Goal: Navigation & Orientation: Find specific page/section

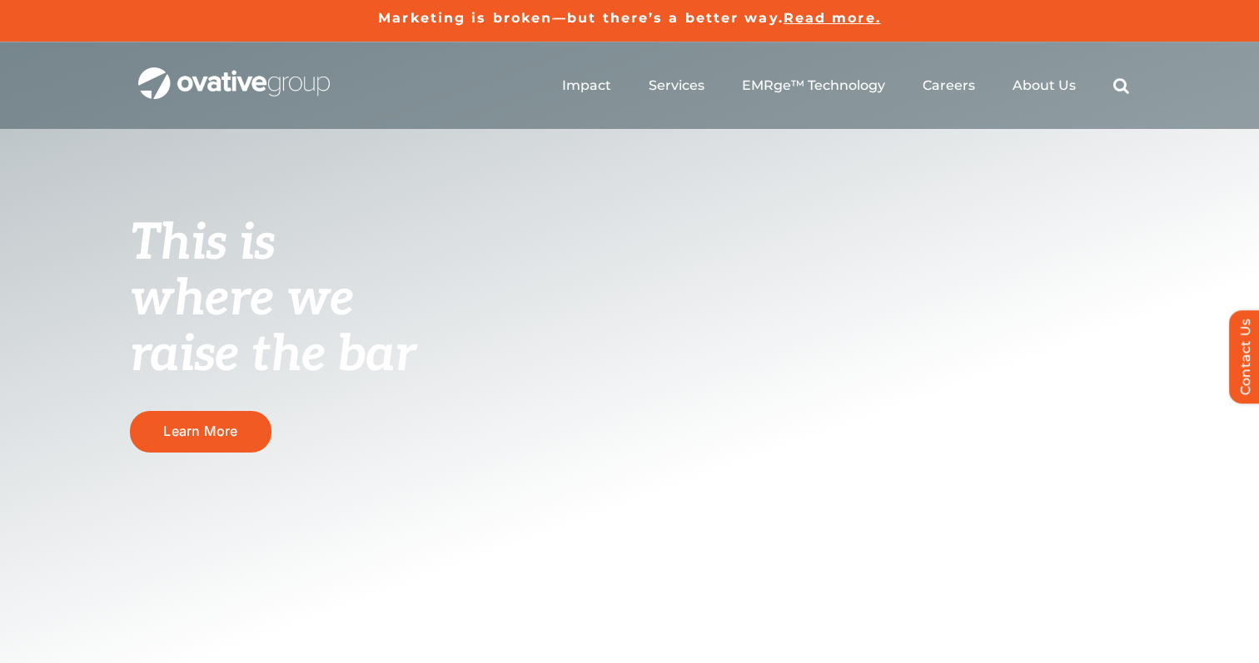
click at [705, 147] on span "Media" at bounding box center [688, 140] width 47 height 23
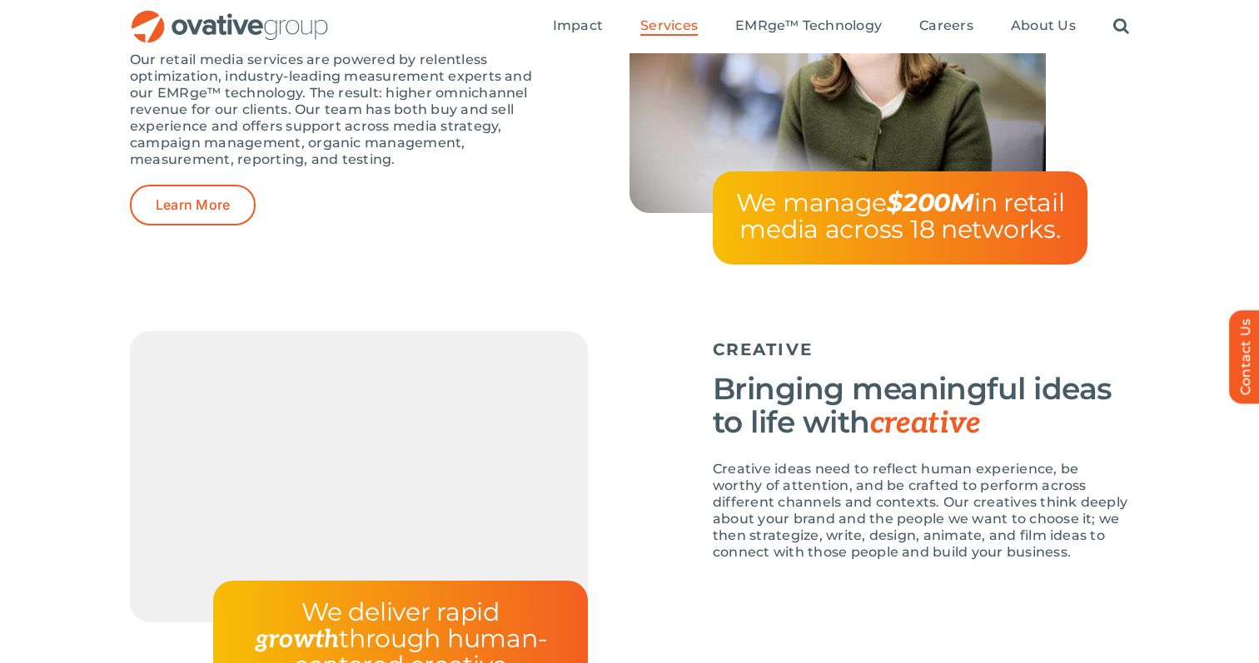
scroll to position [2085, 0]
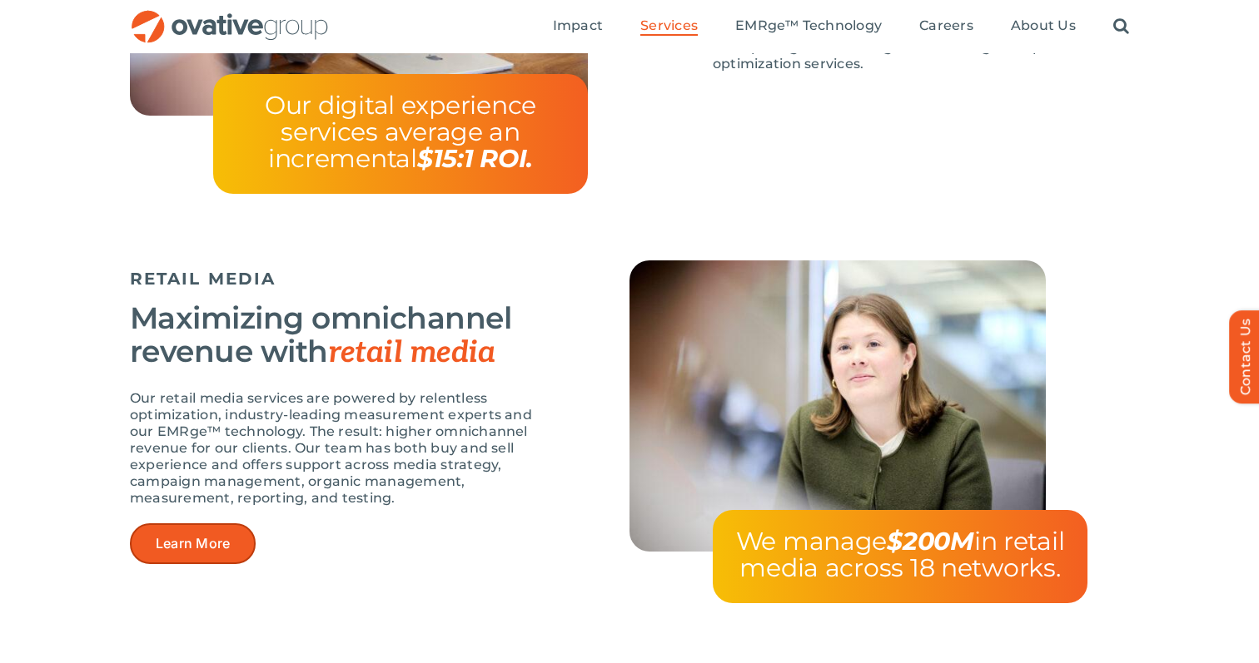
click at [194, 547] on span "Learn More" at bounding box center [193, 544] width 74 height 16
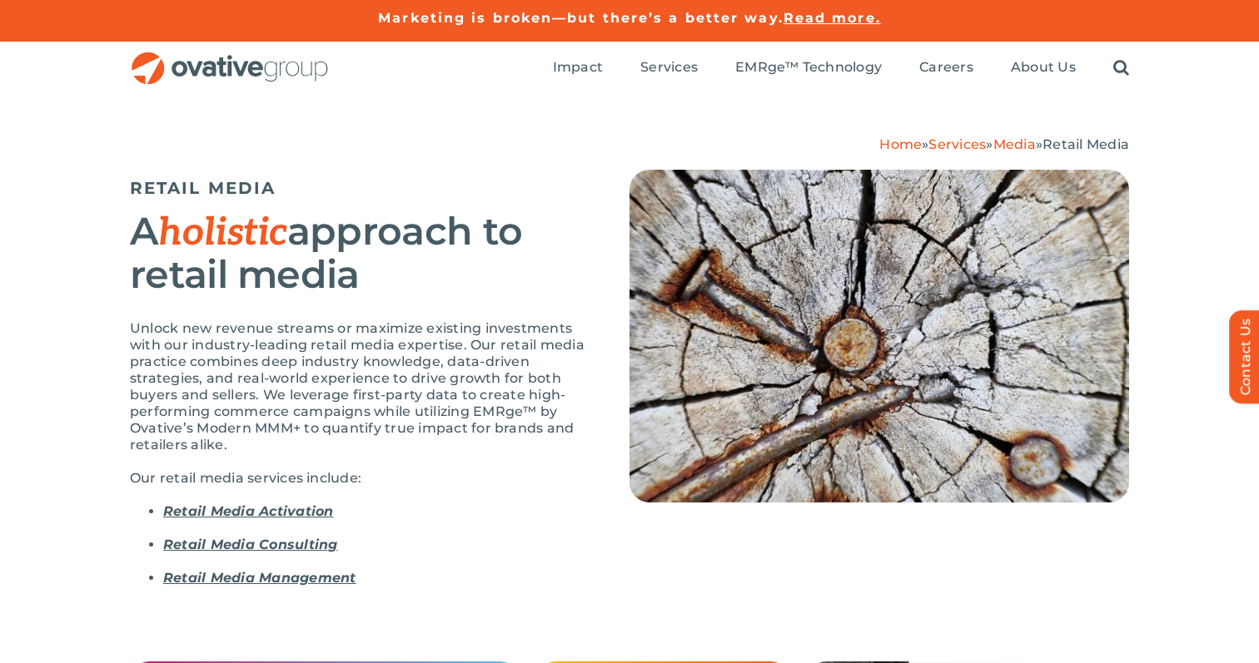
scroll to position [2, 0]
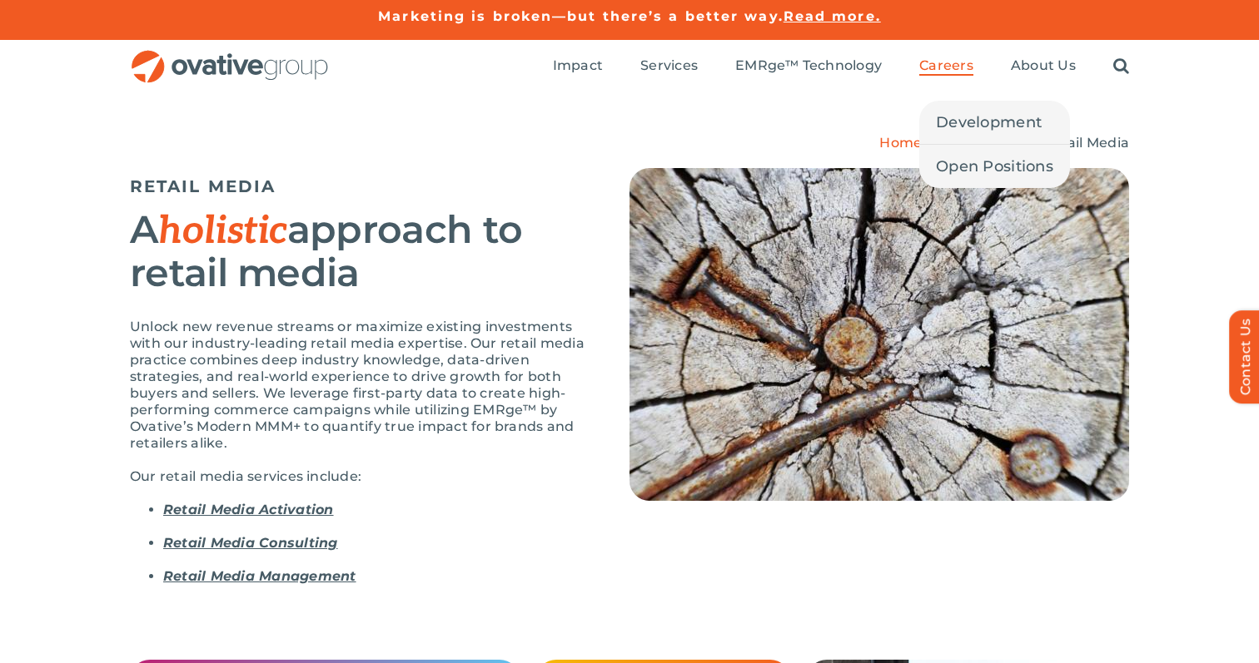
click at [944, 64] on span "Careers" at bounding box center [946, 65] width 54 height 17
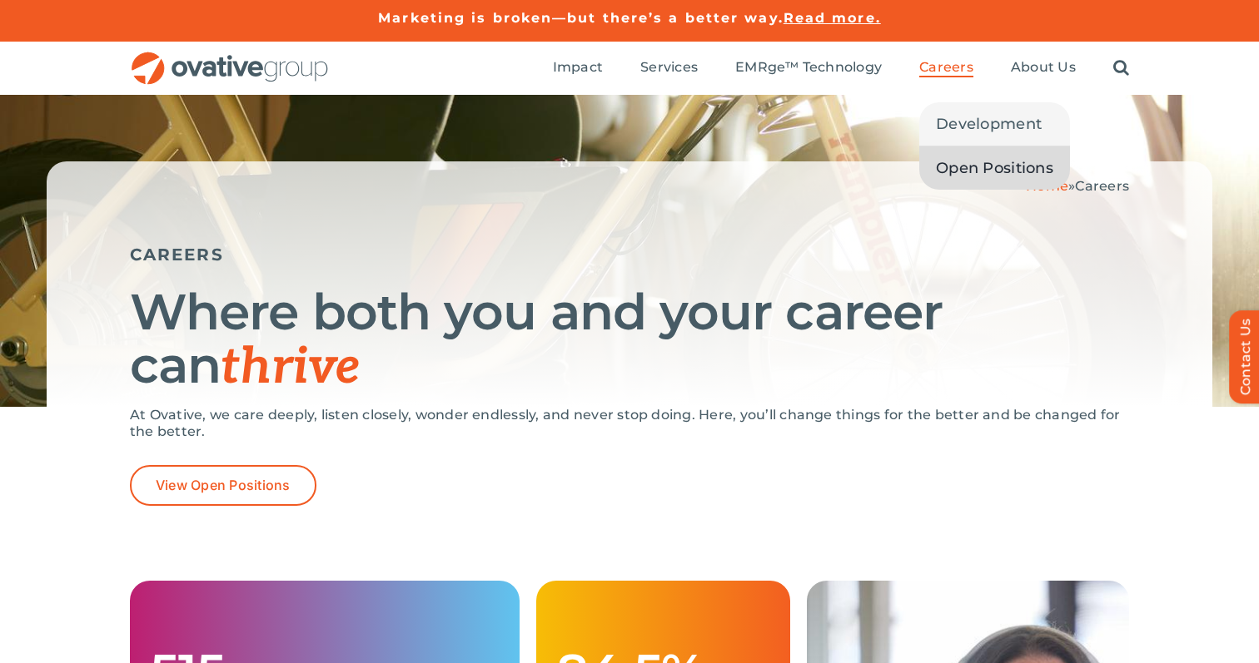
click at [985, 171] on span "Open Positions" at bounding box center [994, 167] width 117 height 23
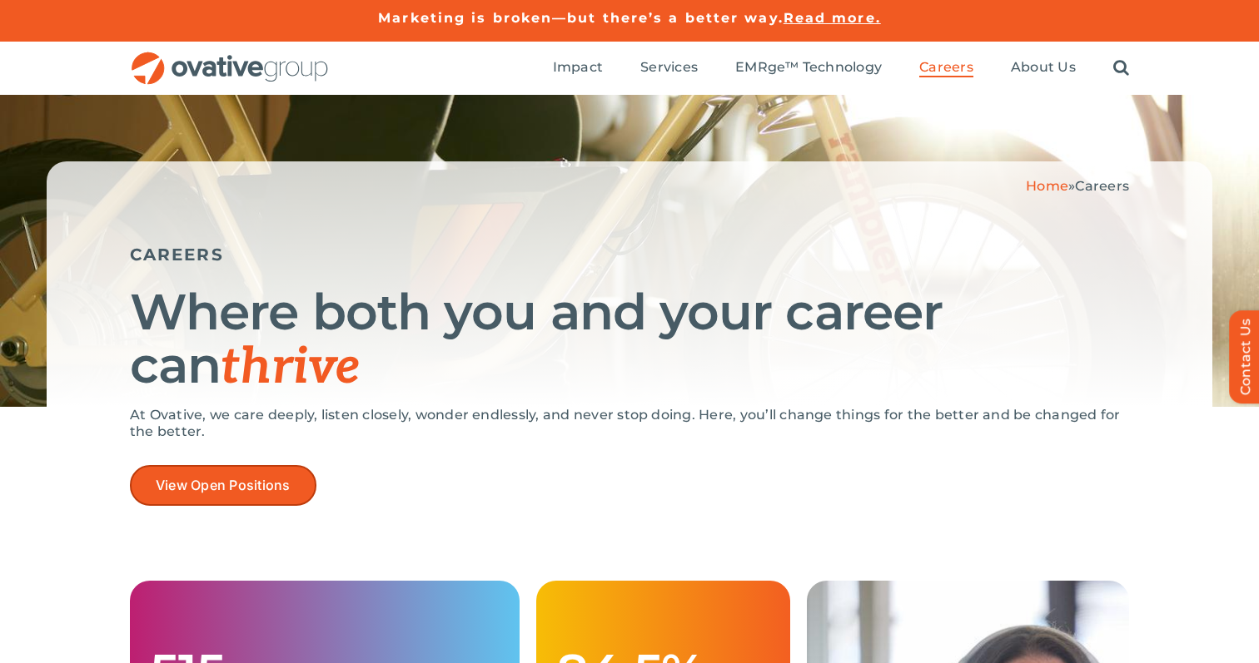
click at [230, 491] on span "View Open Positions" at bounding box center [223, 486] width 135 height 16
